Goal: Find specific page/section: Find specific page/section

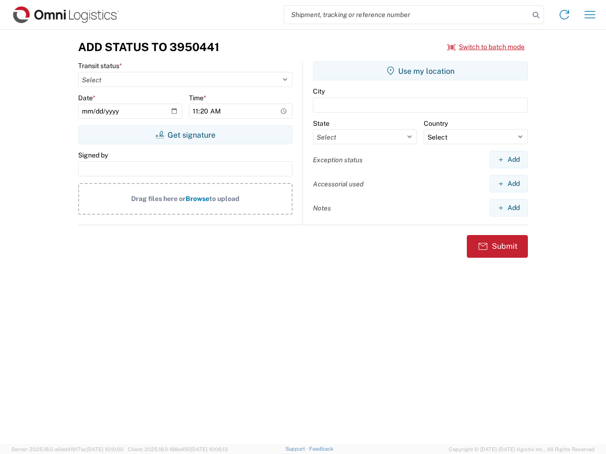
click at [407, 15] on input "search" at bounding box center [406, 15] width 245 height 18
click at [536, 15] on icon at bounding box center [535, 15] width 13 height 13
click at [564, 15] on icon at bounding box center [564, 14] width 15 height 15
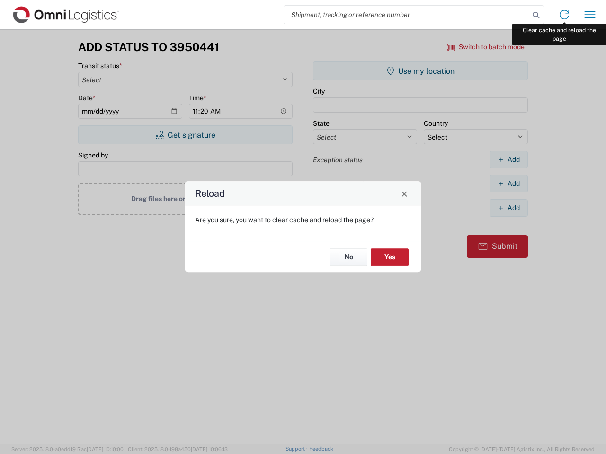
click at [590, 15] on div "Reload Are you sure, you want to clear cache and reload the page? No Yes" at bounding box center [303, 227] width 606 height 454
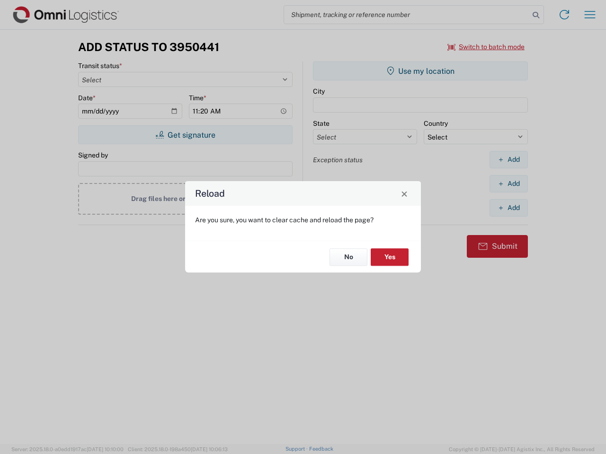
click at [486, 47] on div "Reload Are you sure, you want to clear cache and reload the page? No Yes" at bounding box center [303, 227] width 606 height 454
click at [185, 135] on div "Reload Are you sure, you want to clear cache and reload the page? No Yes" at bounding box center [303, 227] width 606 height 454
click at [420, 71] on div "Reload Are you sure, you want to clear cache and reload the page? No Yes" at bounding box center [303, 227] width 606 height 454
click at [508, 160] on div "Reload Are you sure, you want to clear cache and reload the page? No Yes" at bounding box center [303, 227] width 606 height 454
click at [508, 184] on div "Reload Are you sure, you want to clear cache and reload the page? No Yes" at bounding box center [303, 227] width 606 height 454
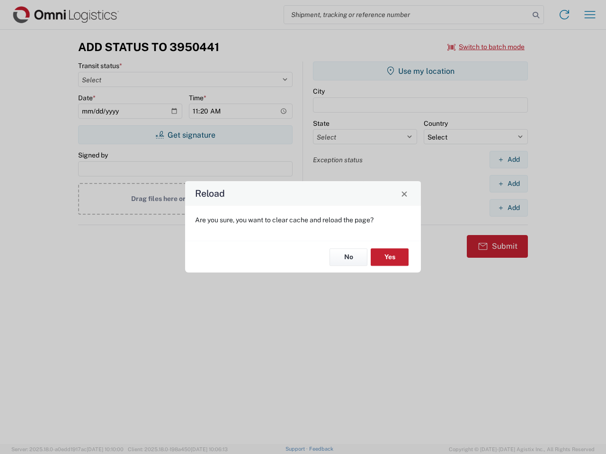
click at [508, 208] on div "Reload Are you sure, you want to clear cache and reload the page? No Yes" at bounding box center [303, 227] width 606 height 454
